Goal: Transaction & Acquisition: Obtain resource

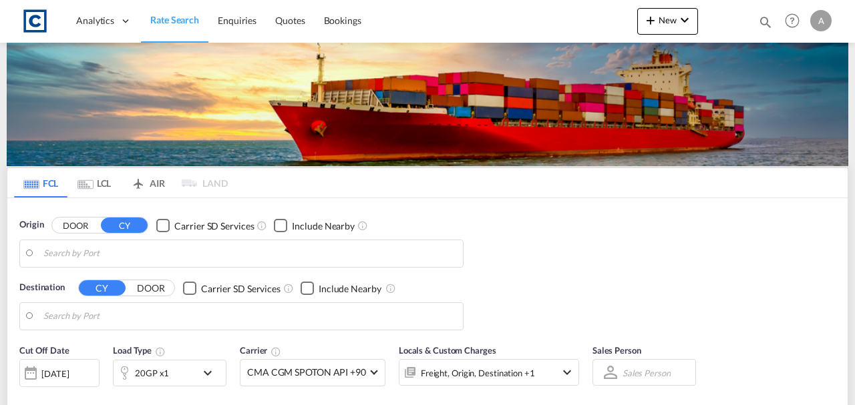
type input "GB-UB8, Hillingdon"
type input "Seattle, WA, USSEA"
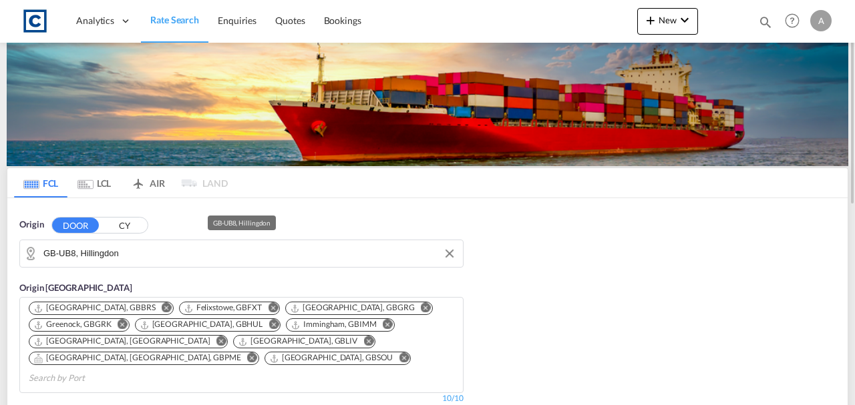
click at [132, 248] on input "GB-UB8, Hillingdon" at bounding box center [249, 254] width 413 height 20
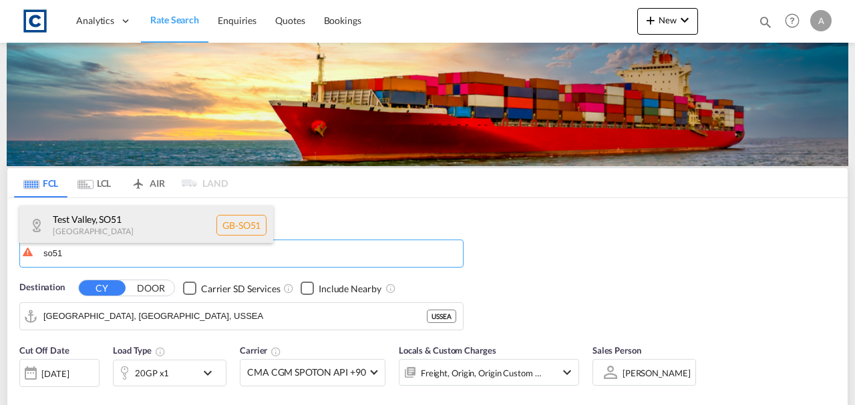
drag, startPoint x: 134, startPoint y: 222, endPoint x: 138, endPoint y: 238, distance: 16.5
click at [138, 234] on div "Test Valley , SO51 United Kingdom GB-SO51" at bounding box center [146, 226] width 254 height 40
type input "GB-SO51, [GEOGRAPHIC_DATA]"
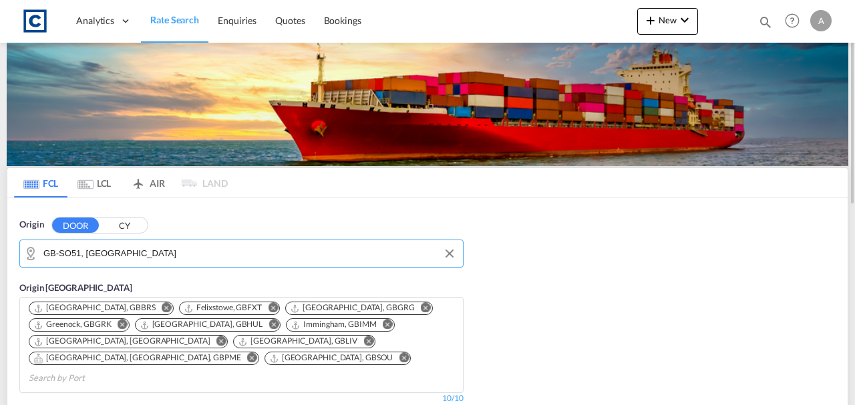
scroll to position [267, 0]
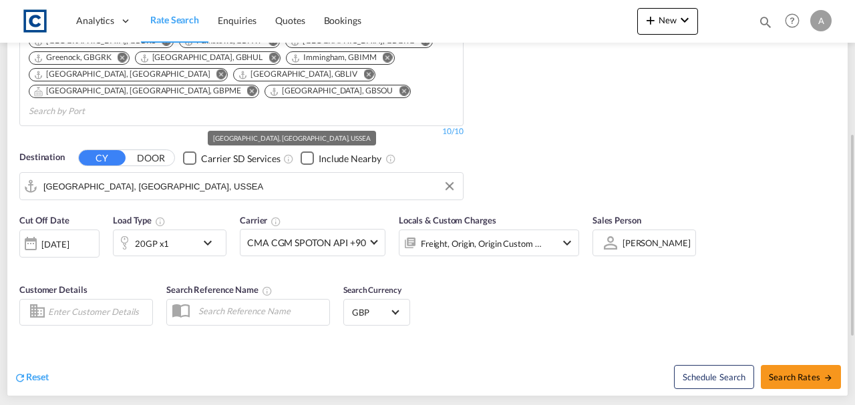
click at [176, 176] on input "Seattle, WA, USSEA" at bounding box center [249, 186] width 413 height 20
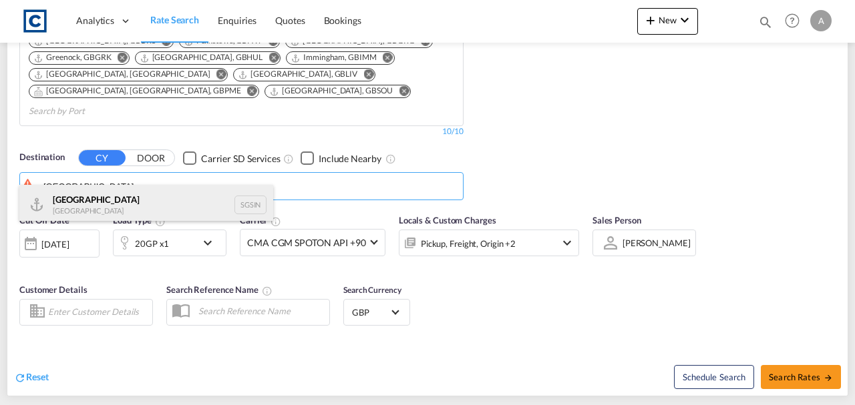
click at [132, 198] on div "Singapore Singapore SGSIN" at bounding box center [146, 205] width 254 height 40
type input "[GEOGRAPHIC_DATA], SGSIN"
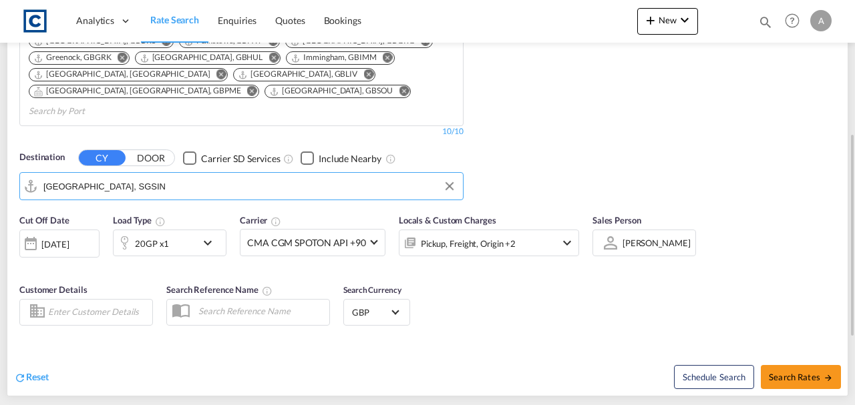
click at [174, 234] on div "20GP x1" at bounding box center [154, 243] width 83 height 27
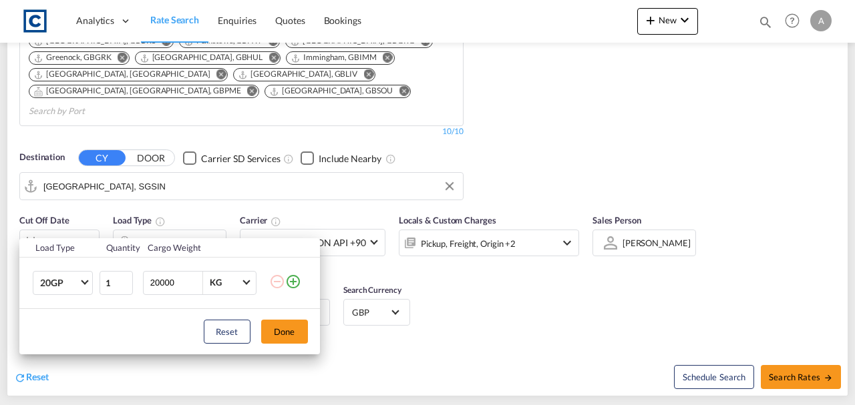
click at [294, 290] on td at bounding box center [294, 282] width 51 height 51
click at [292, 286] on md-icon "icon-plus-circle-outline" at bounding box center [293, 282] width 16 height 16
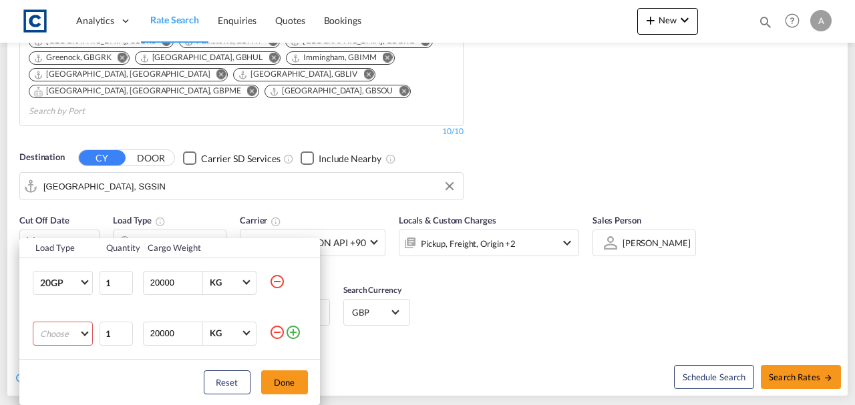
click at [58, 332] on md-select "Choose 20GP 40GP 40HC 45HC 20RE 40RE 40HR 20OT 40OT 20FR 40FR 40NR 20NR 45S 20T…" at bounding box center [63, 334] width 60 height 24
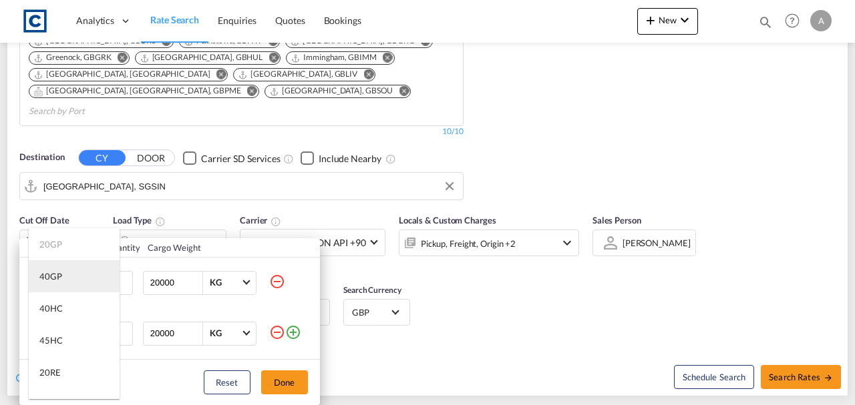
click at [62, 282] on md-option "40GP" at bounding box center [74, 276] width 91 height 32
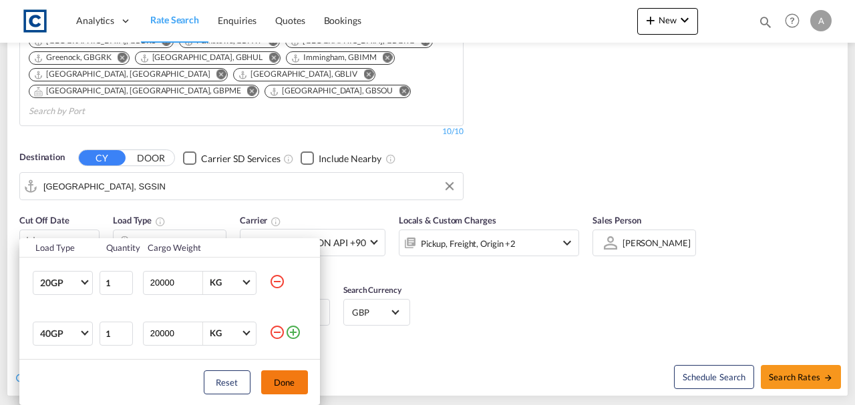
click at [282, 387] on button "Done" at bounding box center [284, 383] width 47 height 24
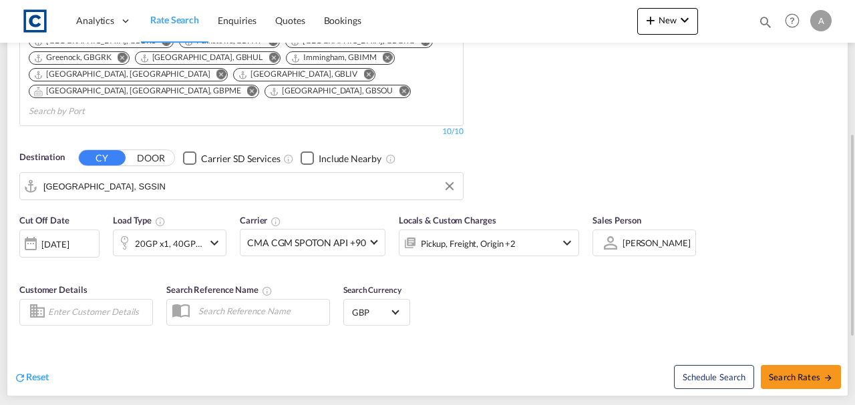
click at [66, 232] on div "[DATE]" at bounding box center [59, 244] width 80 height 28
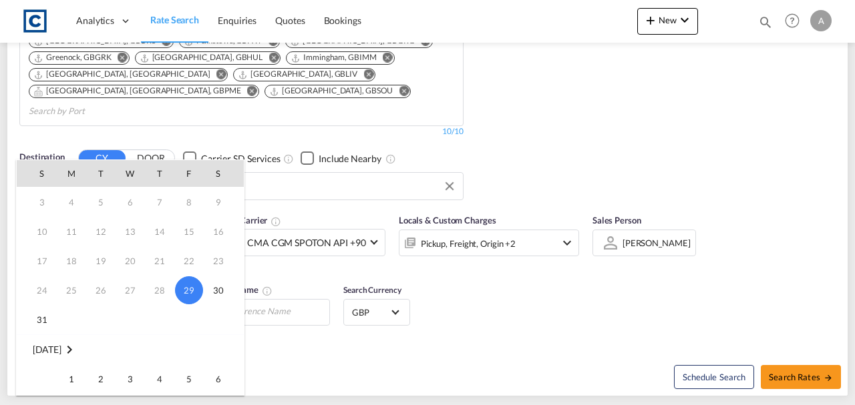
scroll to position [44, 0]
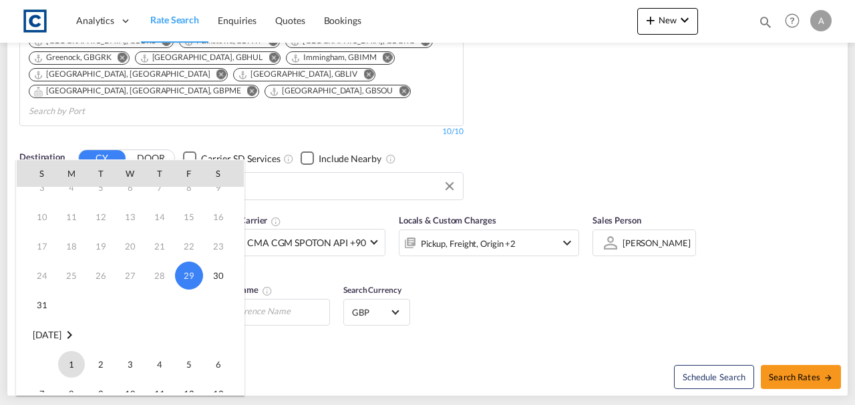
click at [72, 361] on span "1" at bounding box center [71, 364] width 27 height 27
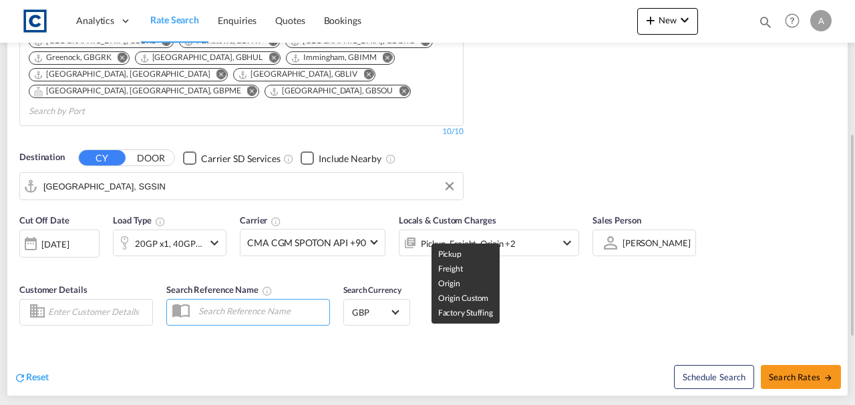
click at [438, 234] on div "Pickup, Freight, Origin +2" at bounding box center [468, 243] width 95 height 19
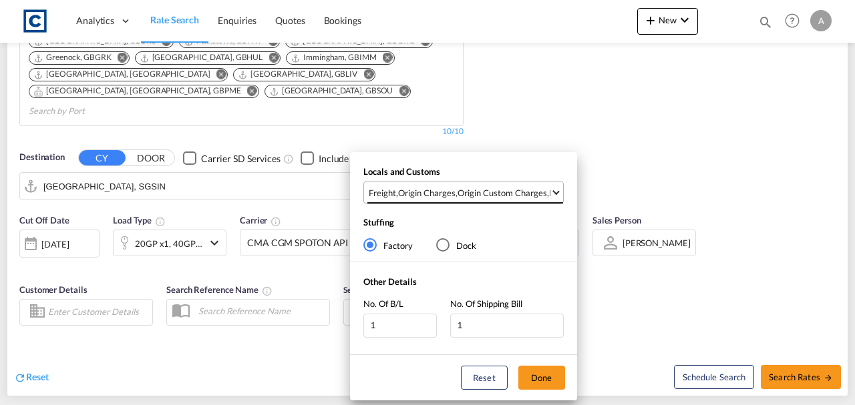
click at [442, 192] on div "Origin Charges" at bounding box center [426, 193] width 57 height 12
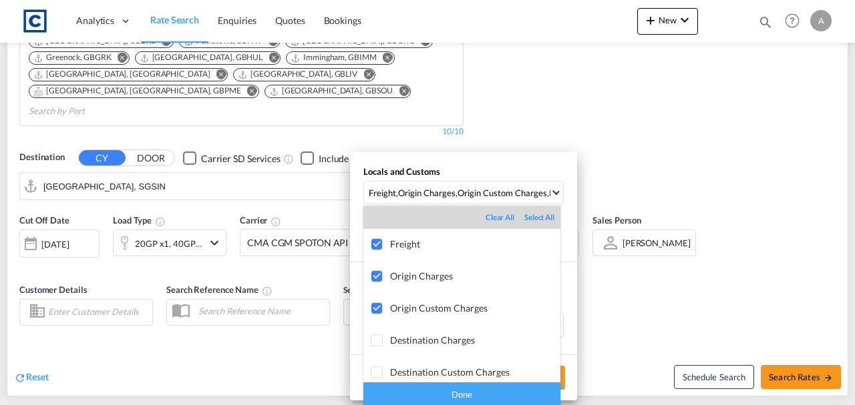
click at [536, 393] on div "Done" at bounding box center [461, 394] width 197 height 23
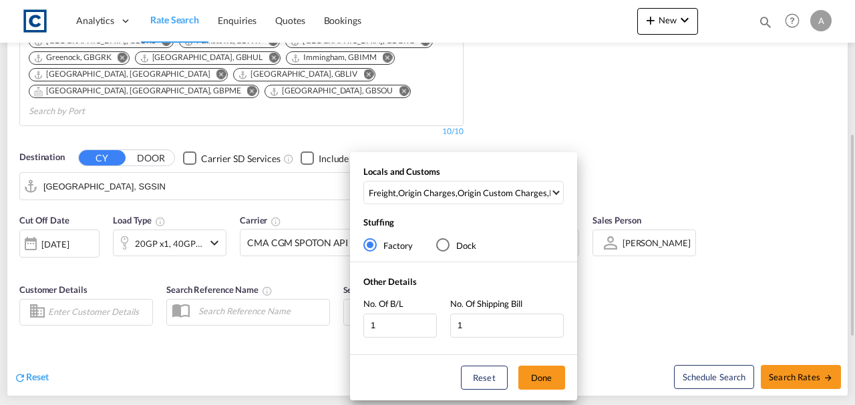
click at [546, 382] on button "Done" at bounding box center [541, 378] width 47 height 24
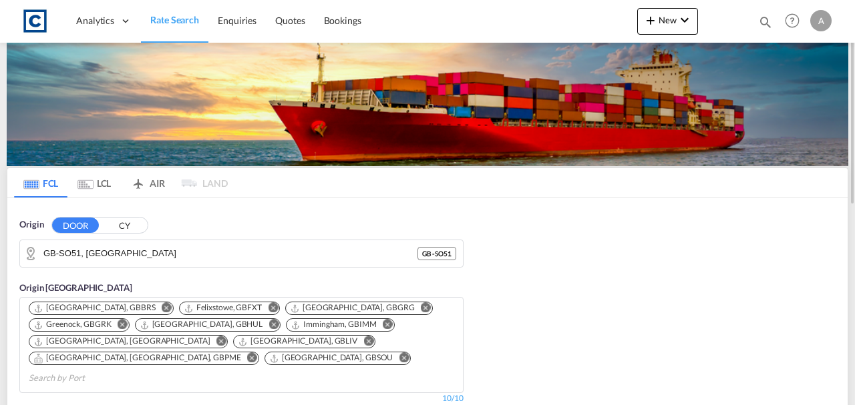
scroll to position [311, 0]
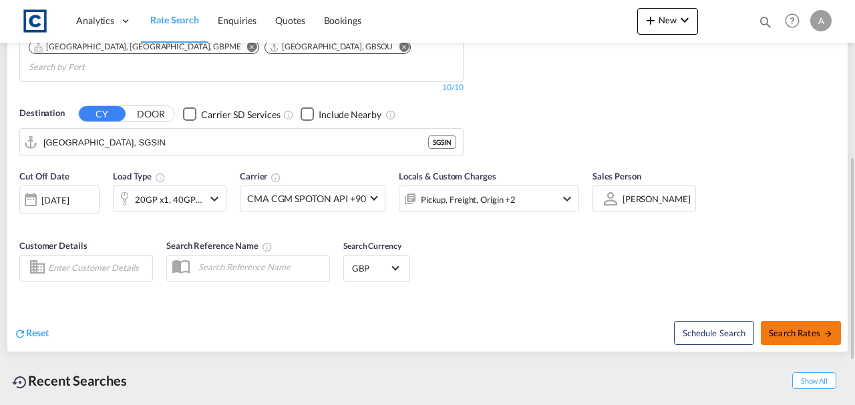
click at [807, 328] on span "Search Rates" at bounding box center [800, 333] width 64 height 11
type input "SO51 to SGSIN / 1 Sep 2025"
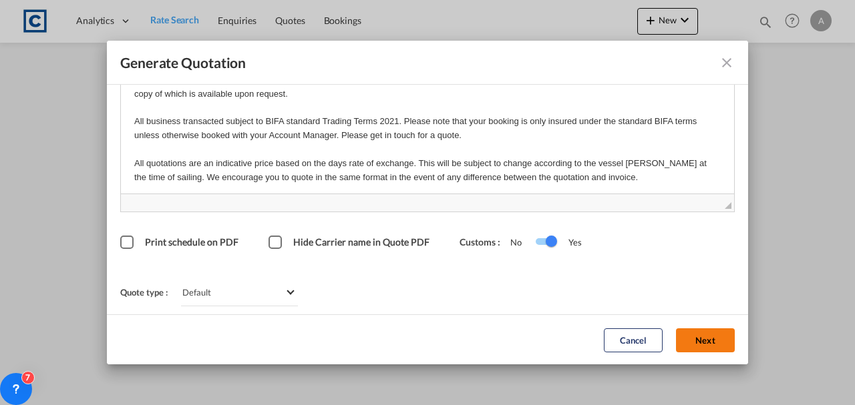
click at [693, 344] on button "Next" at bounding box center [705, 340] width 59 height 24
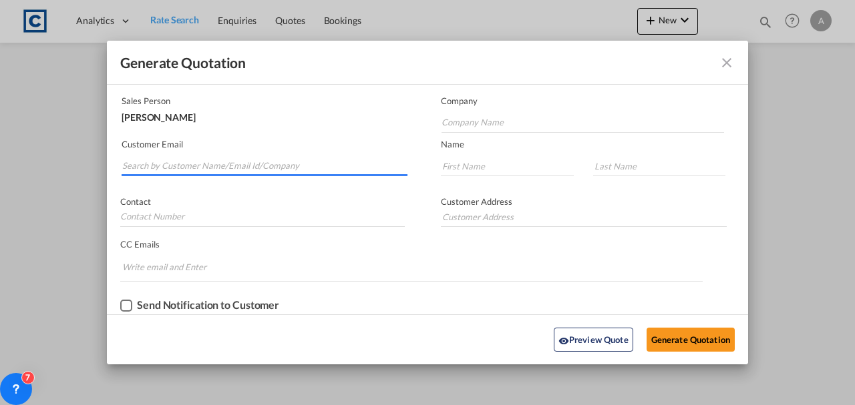
click at [335, 159] on input "Search by Customer Name/Email Id/Company" at bounding box center [264, 166] width 285 height 20
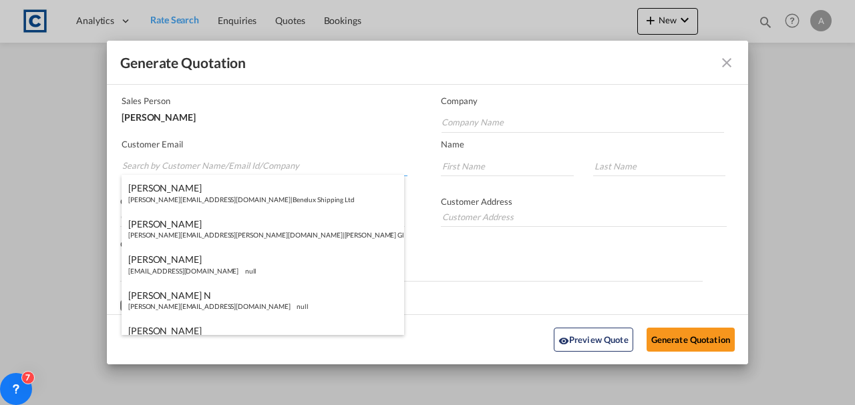
paste input "gwright@prestigecargo.co.uk"
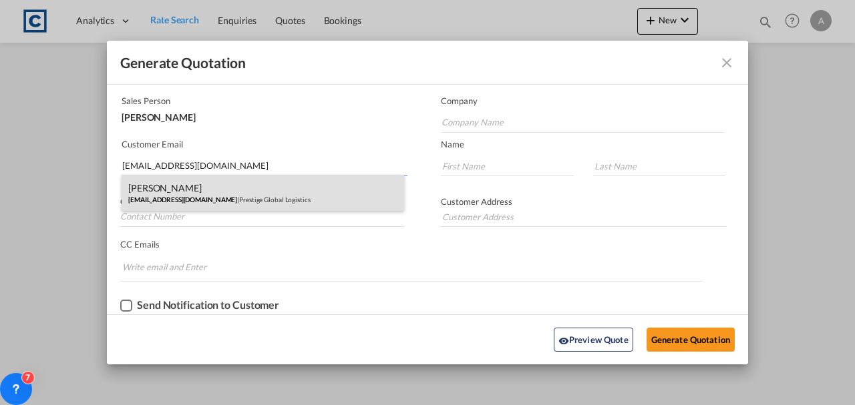
type input "gwright@prestigecargo.co.uk"
click at [260, 194] on div "Geoff Wright gwright@prestigecargo.co.uk | Prestige Global Logistics" at bounding box center [263, 193] width 282 height 36
type input "Prestige Global Logistics"
type input "Geoff"
type input "Wright"
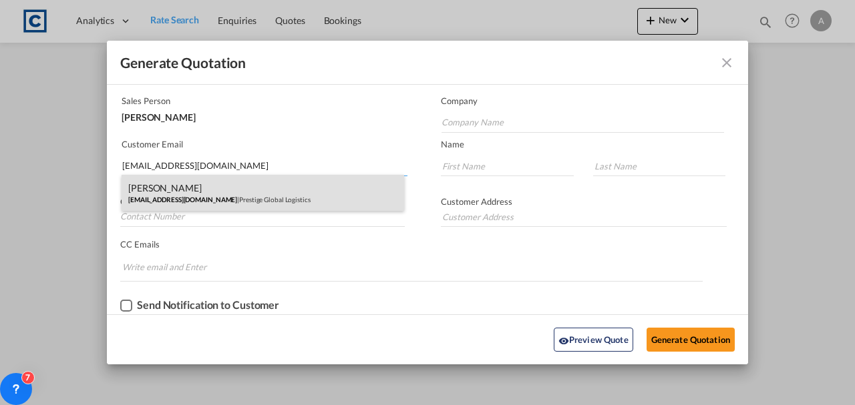
type input "Swissport House, First Floor, Horton Road, Colnbrook, Slough, SL3 OAT"
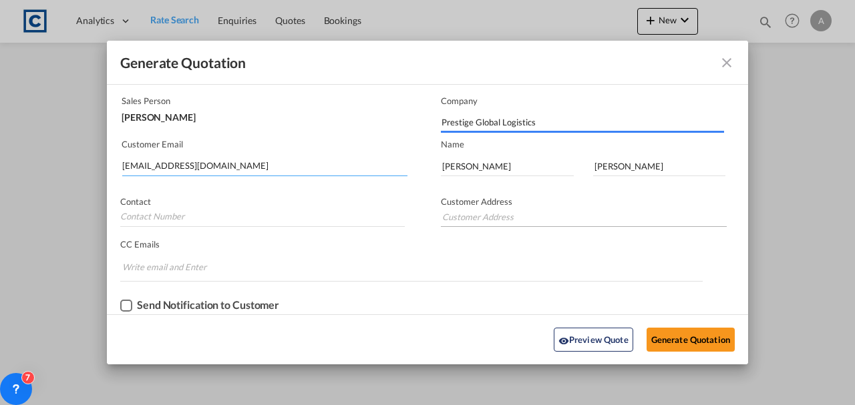
type input "Swissport House, First Floor, Horton Road, Colnbrook, Slough, SL3 OAT"
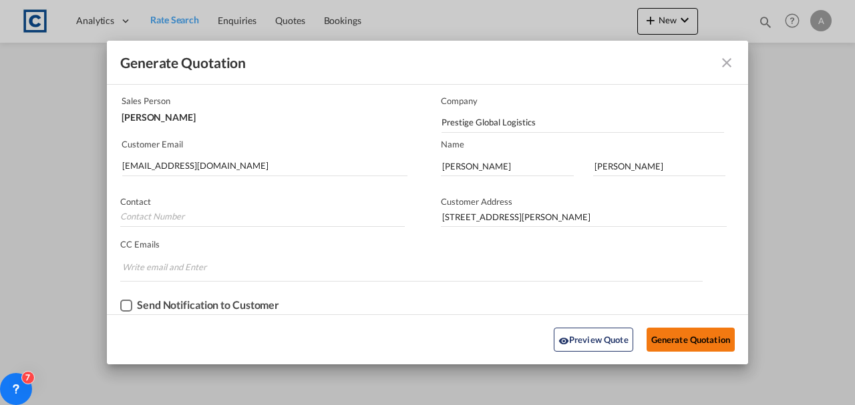
click at [664, 330] on button "Generate Quotation" at bounding box center [690, 340] width 88 height 24
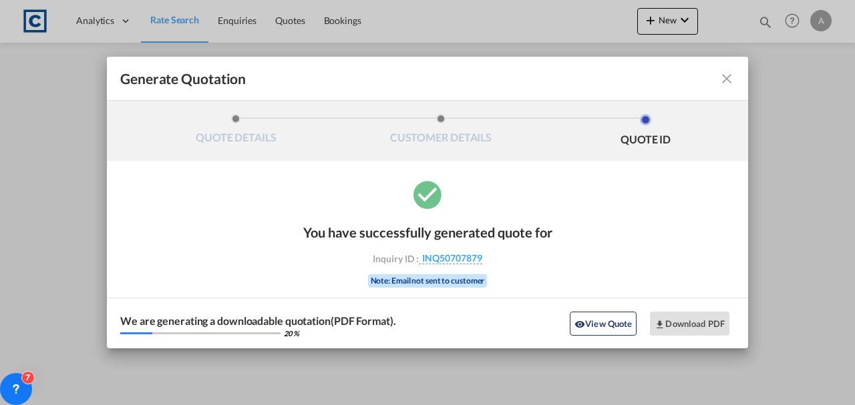
scroll to position [0, 0]
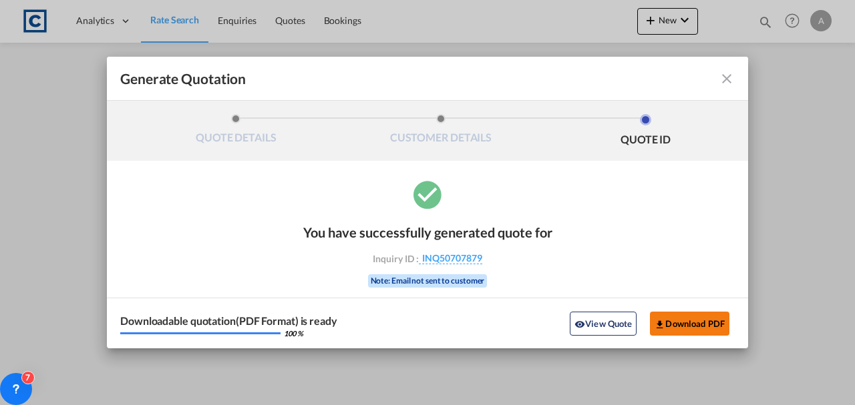
click at [680, 315] on button "Download PDF" at bounding box center [689, 324] width 79 height 24
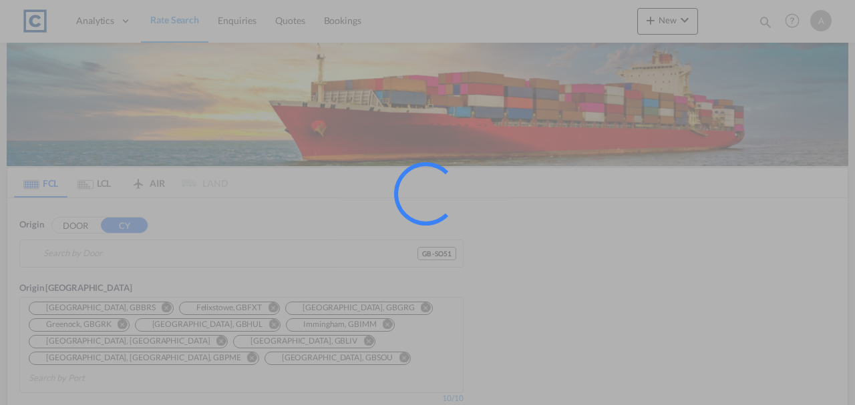
type input "GB-SO51, [GEOGRAPHIC_DATA]"
type input "[GEOGRAPHIC_DATA], SGSIN"
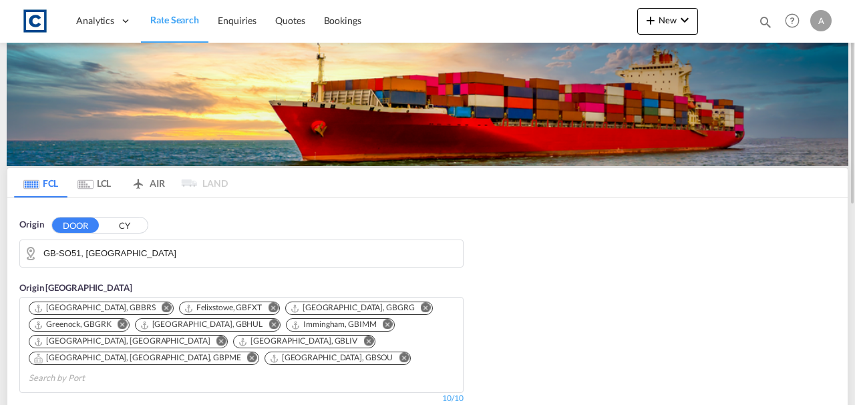
click at [198, 262] on input "GB-SO51, [GEOGRAPHIC_DATA]" at bounding box center [249, 254] width 413 height 20
click at [115, 223] on button "CY" at bounding box center [124, 225] width 47 height 15
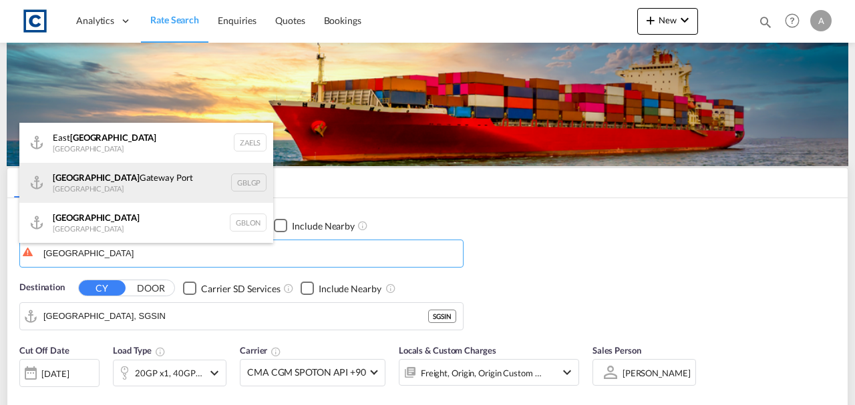
click at [121, 179] on div "[GEOGRAPHIC_DATA] [GEOGRAPHIC_DATA] [GEOGRAPHIC_DATA]" at bounding box center [146, 183] width 254 height 40
type input "[GEOGRAPHIC_DATA], [GEOGRAPHIC_DATA]"
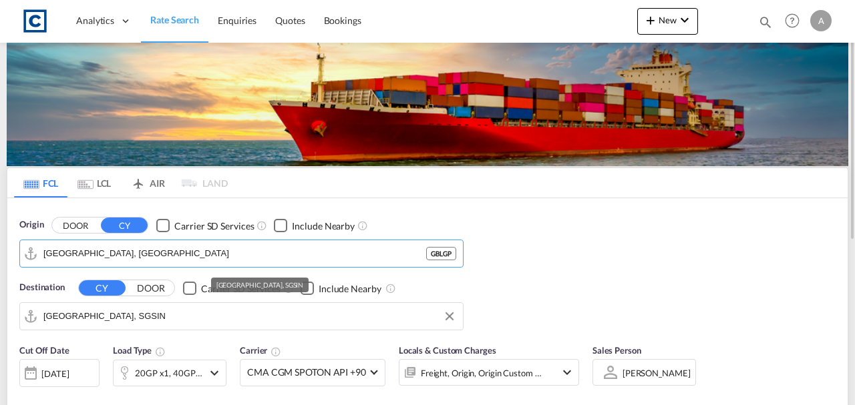
click at [141, 316] on input "[GEOGRAPHIC_DATA], SGSIN" at bounding box center [249, 316] width 413 height 20
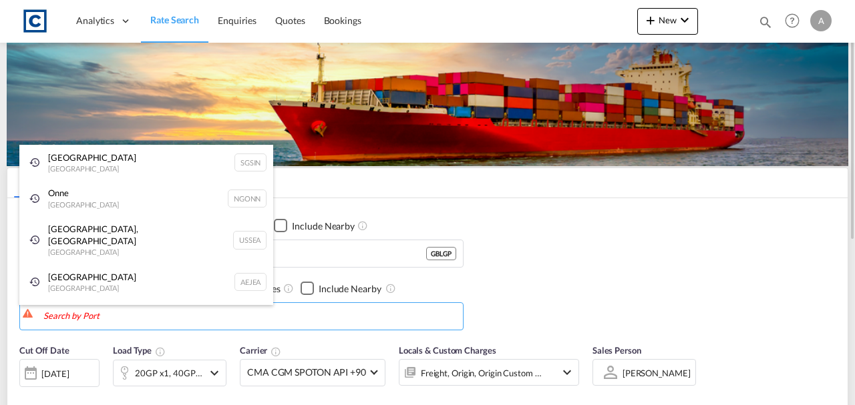
type input "w"
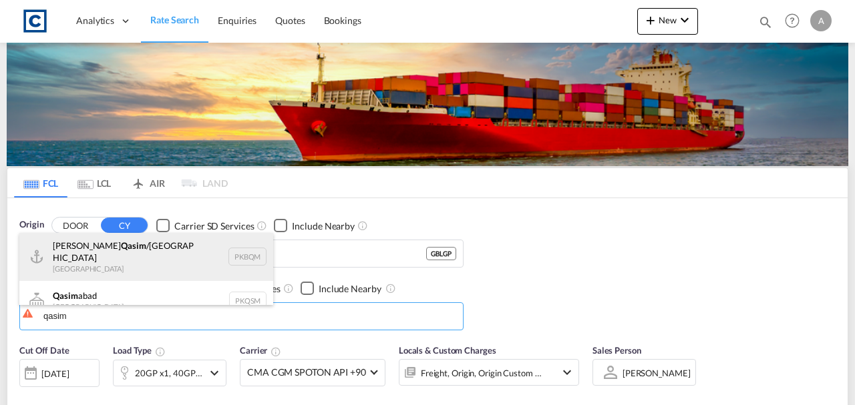
click at [159, 263] on div "[PERSON_NAME] /[GEOGRAPHIC_DATA] [GEOGRAPHIC_DATA] PKBQM" at bounding box center [146, 257] width 254 height 48
type input "[PERSON_NAME]/[GEOGRAPHIC_DATA], PKBQM"
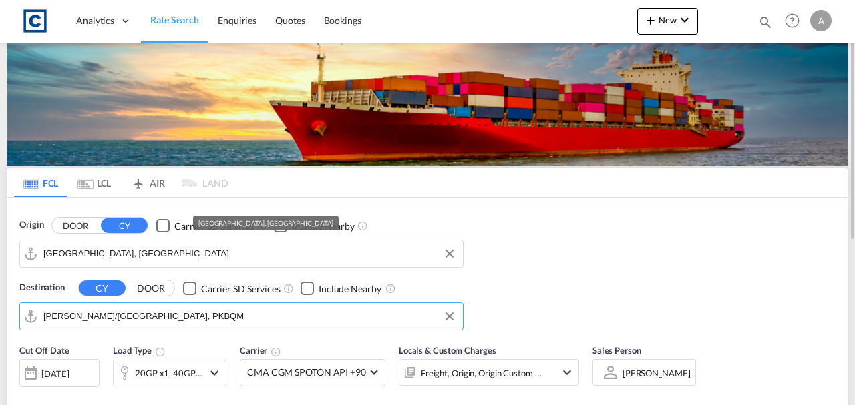
scroll to position [178, 0]
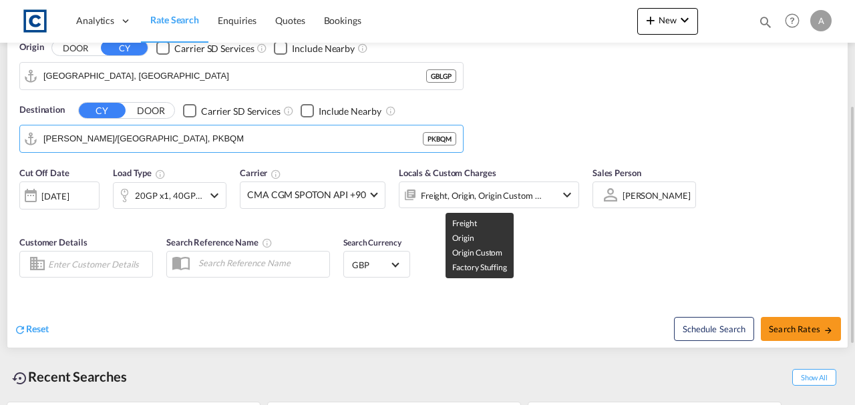
click at [489, 192] on div "Freight, Origin, Origin Custom +1" at bounding box center [482, 195] width 122 height 19
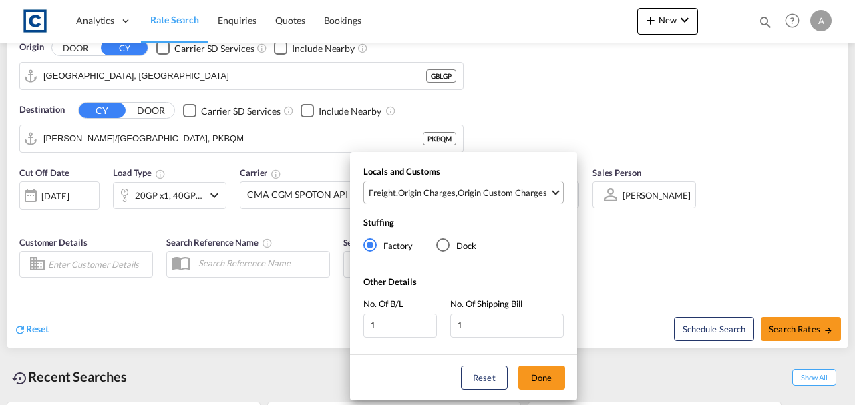
click at [494, 190] on div "Origin Custom Charges" at bounding box center [501, 193] width 89 height 12
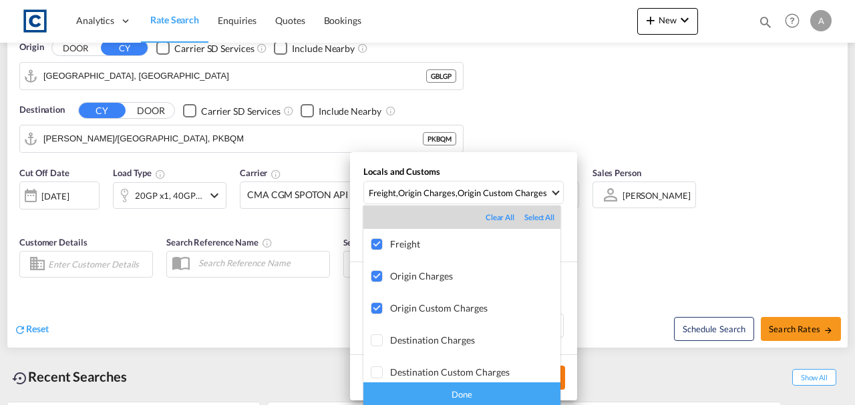
drag, startPoint x: 487, startPoint y: 391, endPoint x: 533, endPoint y: 385, distance: 46.5
click at [489, 391] on div "Done" at bounding box center [461, 394] width 197 height 23
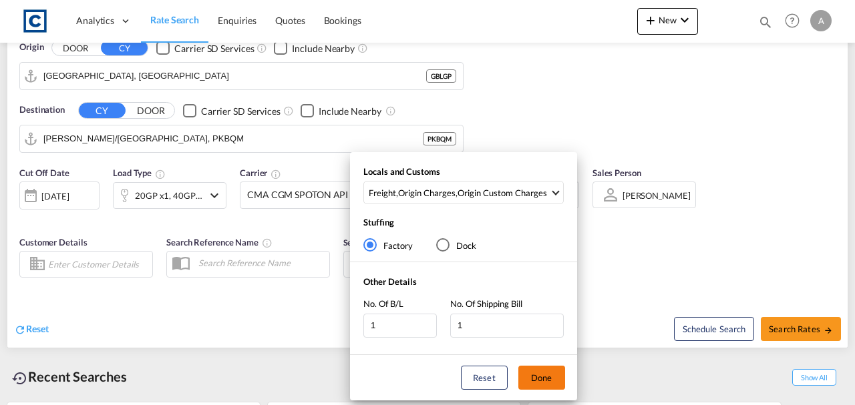
click at [545, 377] on button "Done" at bounding box center [541, 378] width 47 height 24
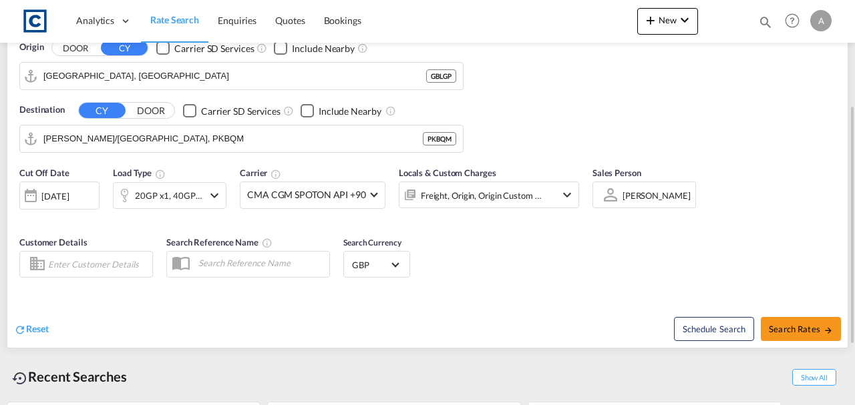
click at [492, 282] on div "Cut Off Date [DATE] [DATE] Load Type 20GP x1, 40GP x1 Carrier CMA CGM SPOTON AP…" at bounding box center [427, 225] width 840 height 130
click at [175, 191] on div "20GP x1, 40GP x1" at bounding box center [169, 195] width 68 height 19
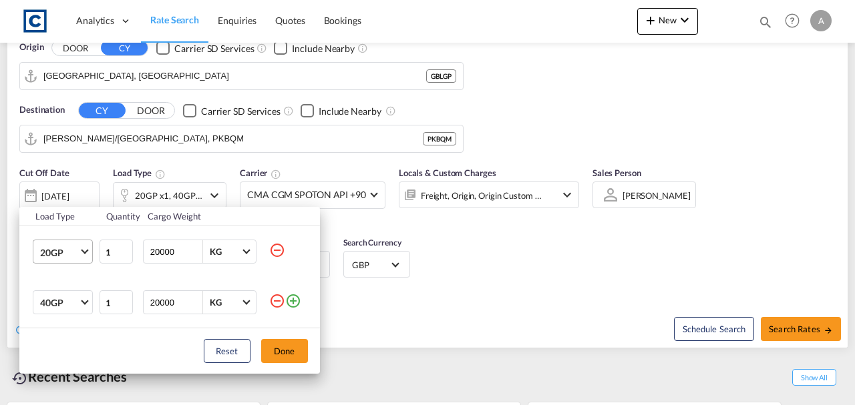
click at [55, 252] on span "20GP" at bounding box center [59, 252] width 39 height 13
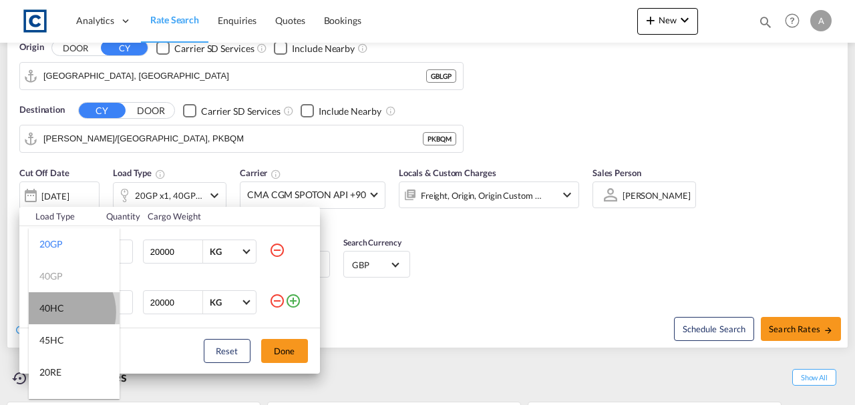
click at [56, 312] on div "40HC" at bounding box center [51, 308] width 25 height 13
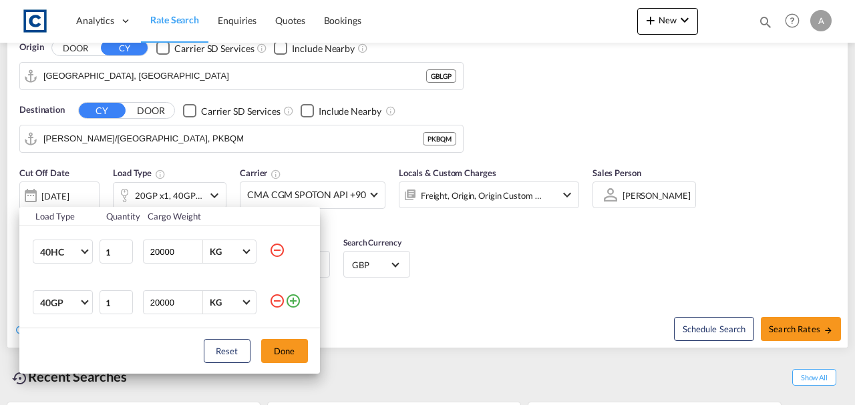
click at [279, 300] on md-icon "icon-minus-circle-outline" at bounding box center [277, 301] width 16 height 16
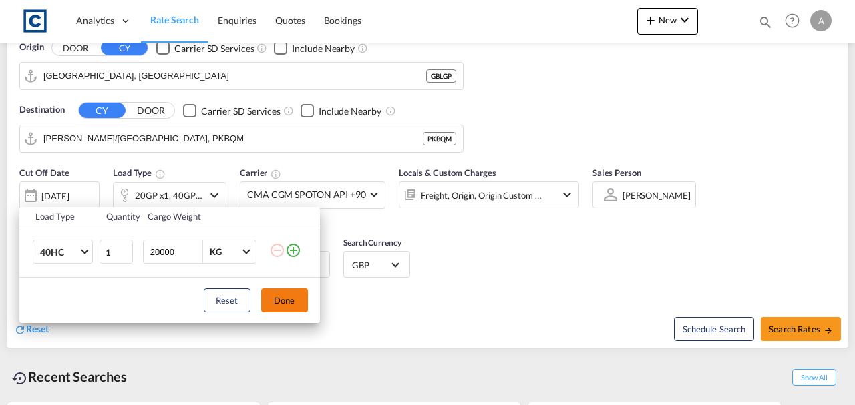
click at [282, 302] on button "Done" at bounding box center [284, 300] width 47 height 24
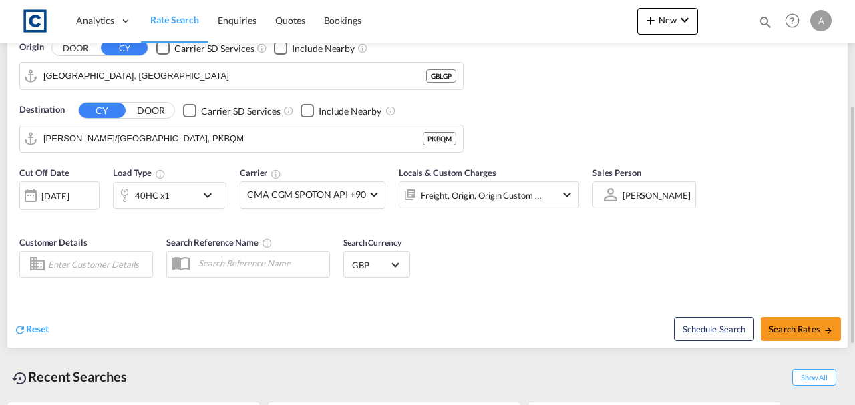
click at [503, 184] on div "Freight, Origin, Origin Custom +1" at bounding box center [470, 195] width 143 height 27
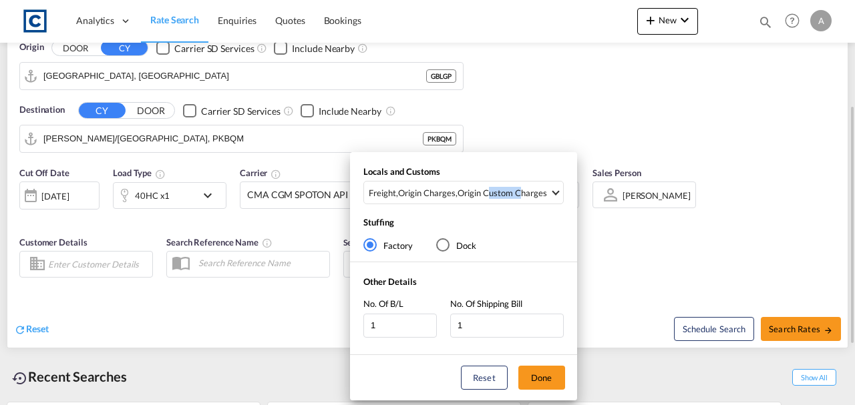
click at [503, 184] on md-select-value "Freight , Origin Charges , Origin Custom Charges" at bounding box center [465, 193] width 196 height 22
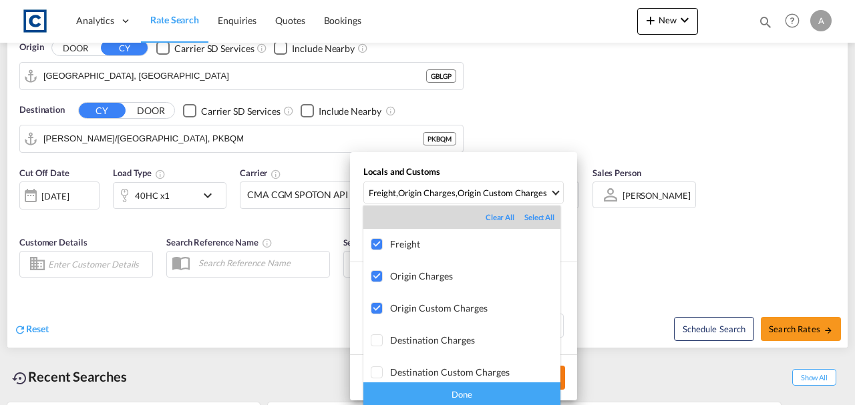
drag, startPoint x: 467, startPoint y: 389, endPoint x: 523, endPoint y: 380, distance: 57.5
click at [468, 389] on div "Done" at bounding box center [461, 394] width 197 height 23
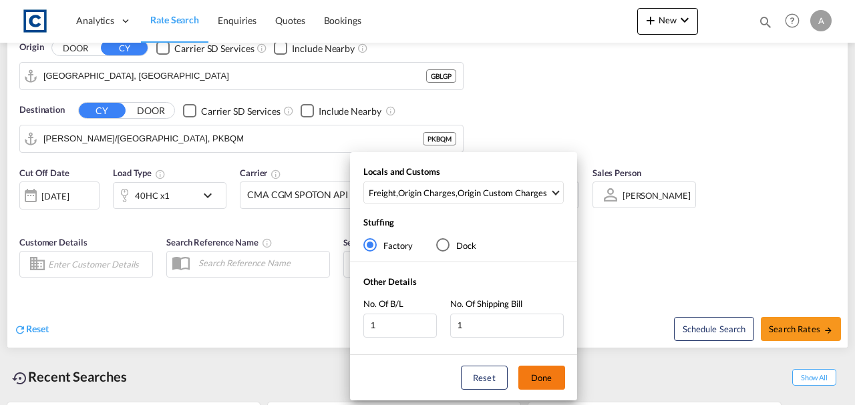
click at [550, 374] on button "Done" at bounding box center [541, 378] width 47 height 24
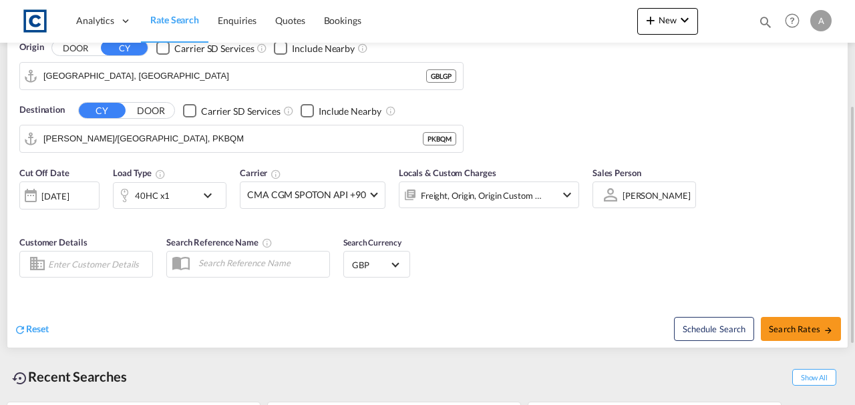
click at [51, 194] on div "[DATE]" at bounding box center [54, 196] width 27 height 12
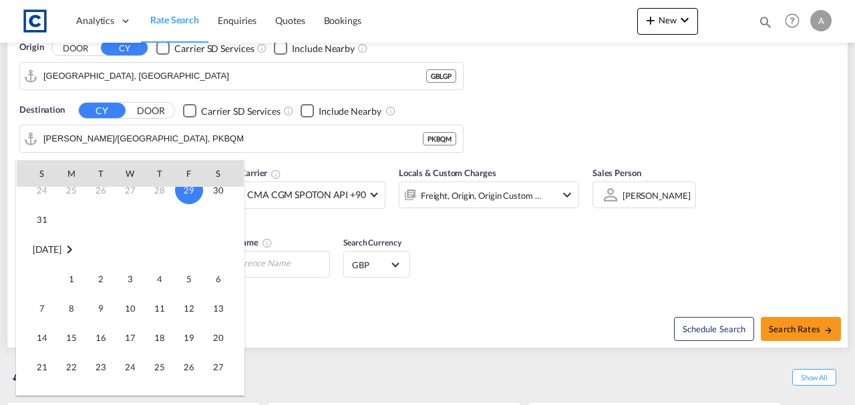
scroll to position [134, 0]
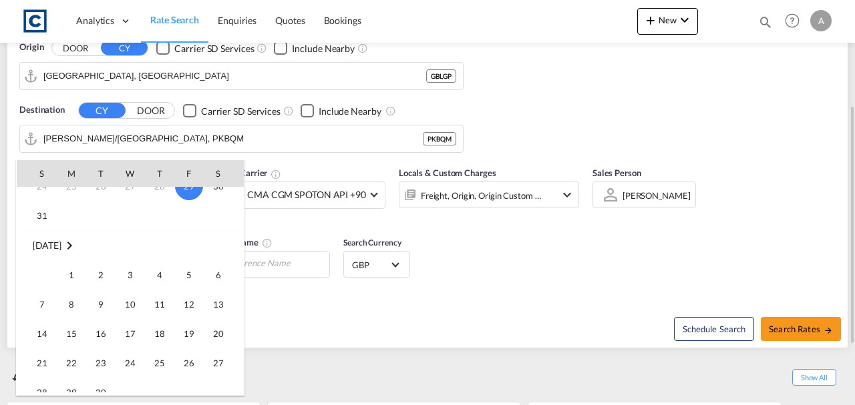
click at [75, 263] on span "1" at bounding box center [71, 275] width 27 height 27
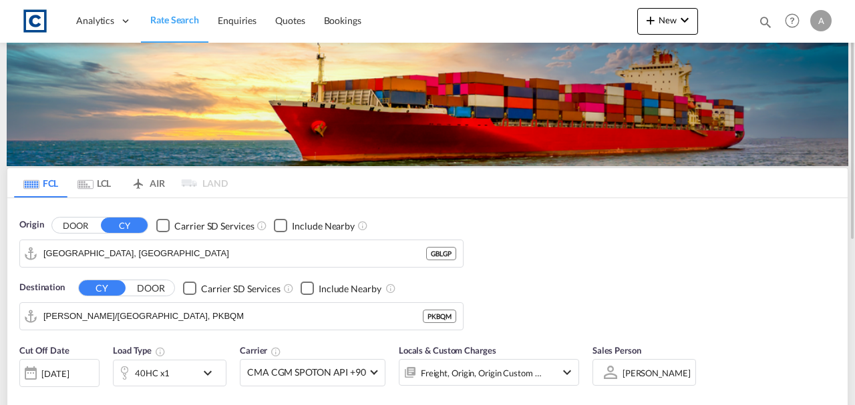
scroll to position [267, 0]
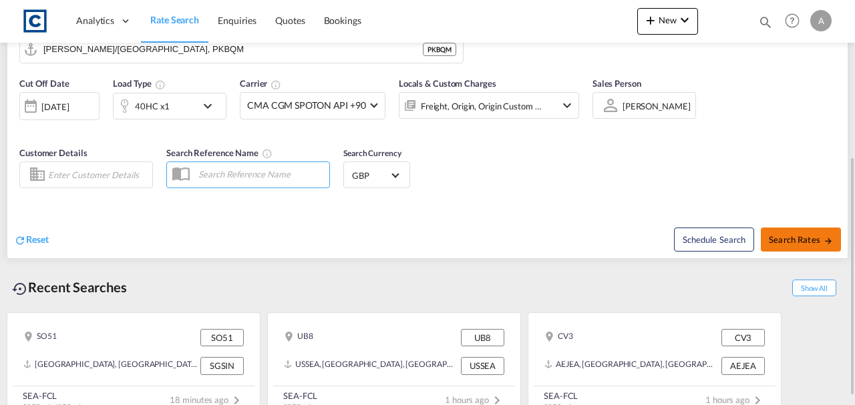
click at [790, 238] on span "Search Rates" at bounding box center [800, 239] width 64 height 11
type input "GBLGP to PKBQM / [DATE]"
